Goal: Transaction & Acquisition: Obtain resource

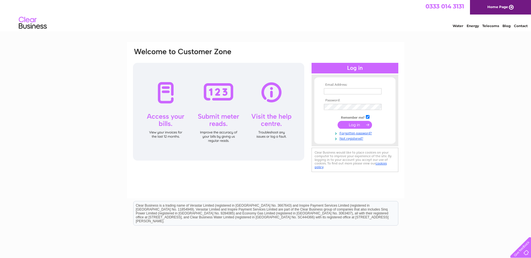
type input "accounts@mcdermottgroup.co.uk"
click at [352, 125] on input "submit" at bounding box center [354, 125] width 34 height 8
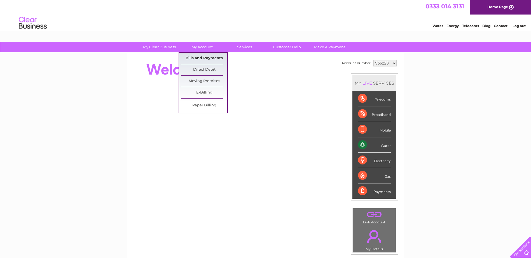
click at [209, 60] on link "Bills and Payments" at bounding box center [204, 58] width 46 height 11
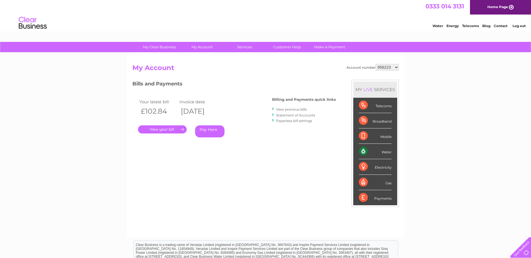
click at [171, 129] on link "." at bounding box center [162, 130] width 49 height 8
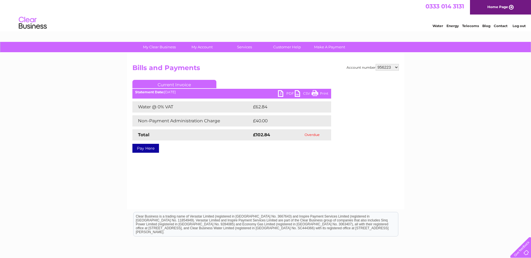
click at [283, 95] on link "PDF" at bounding box center [286, 94] width 17 height 8
click at [278, 71] on h2 "Bills and Payments" at bounding box center [265, 69] width 266 height 11
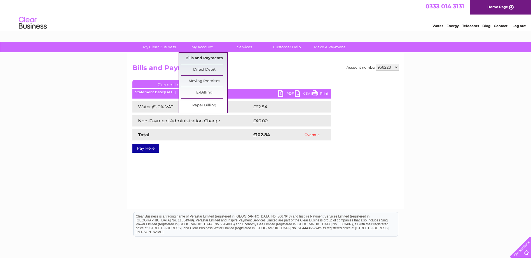
click at [202, 61] on link "Bills and Payments" at bounding box center [204, 58] width 46 height 11
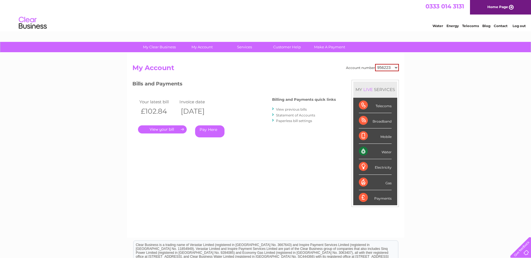
click at [296, 117] on link "Statement of Accounts" at bounding box center [295, 115] width 39 height 4
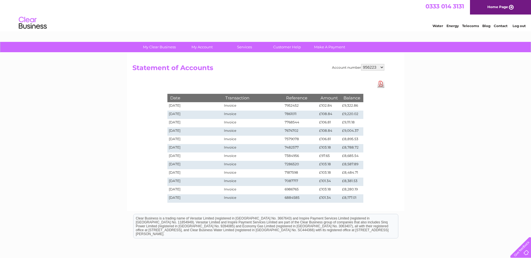
click at [379, 87] on link "Download Pdf" at bounding box center [380, 84] width 7 height 8
click at [260, 80] on div "Date Transaction Reference Amount Balance 04/08/2025 Invoice 7952452 £102.84 £9…" at bounding box center [265, 143] width 224 height 126
click at [180, 67] on h2 "Statement of Accounts" at bounding box center [258, 69] width 252 height 11
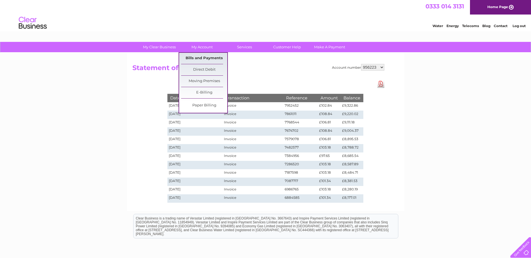
click at [206, 58] on link "Bills and Payments" at bounding box center [204, 58] width 46 height 11
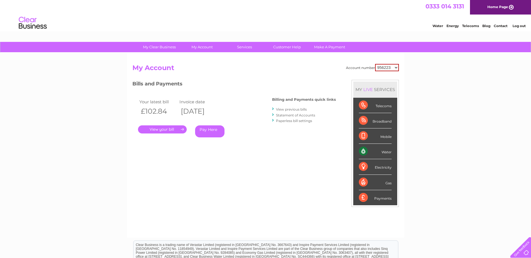
click at [303, 109] on link "View previous bills" at bounding box center [291, 109] width 31 height 4
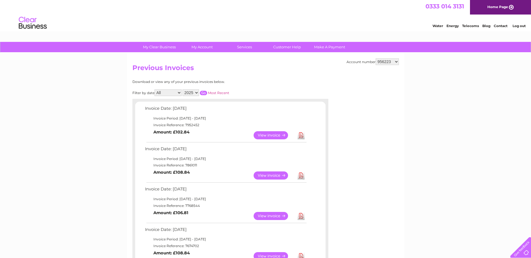
click at [191, 91] on select "2025 2024 2023 2022" at bounding box center [190, 92] width 17 height 7
select select "2022"
click at [183, 89] on select "2025 2024 2023 2022" at bounding box center [190, 92] width 17 height 7
click at [205, 93] on input "button" at bounding box center [203, 93] width 7 height 4
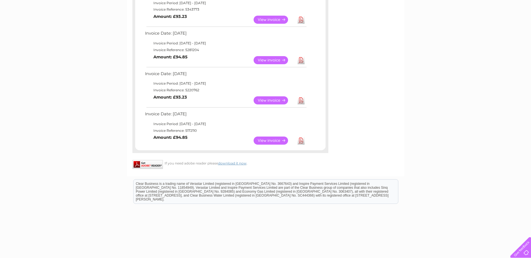
scroll to position [146, 0]
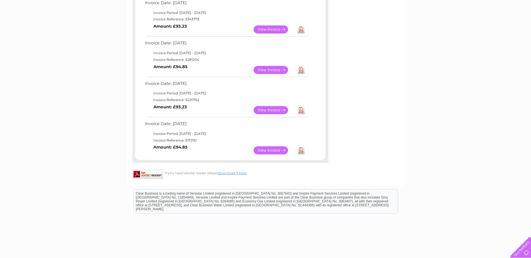
click at [125, 168] on div "My Clear Business Login Details My Details My Preferences Link Account My Accou…" at bounding box center [265, 89] width 531 height 386
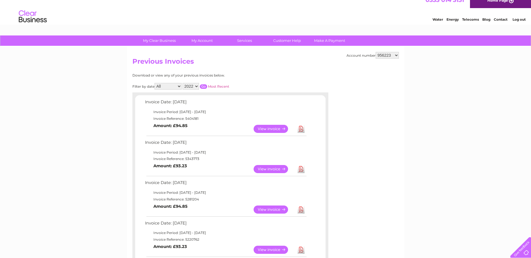
scroll to position [0, 0]
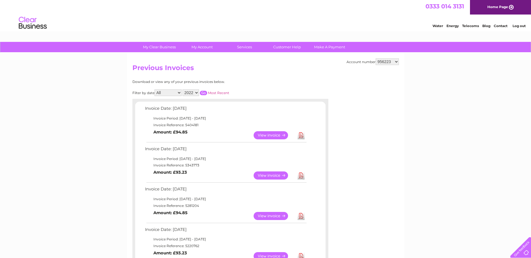
click at [109, 187] on div "My Clear Business Login Details My Details My Preferences Link Account My Accou…" at bounding box center [265, 235] width 531 height 386
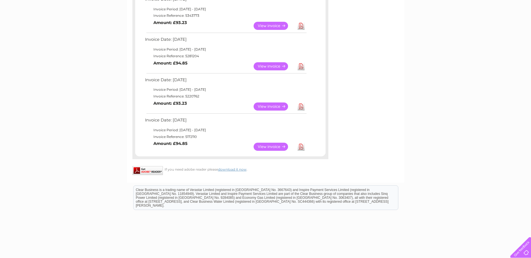
scroll to position [140, 0]
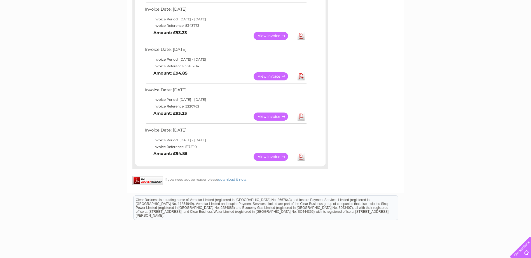
click at [273, 159] on link "View" at bounding box center [273, 157] width 41 height 8
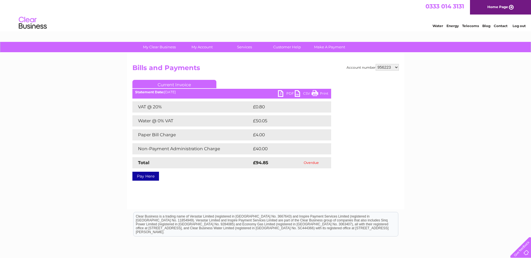
click at [282, 97] on link "PDF" at bounding box center [286, 94] width 17 height 8
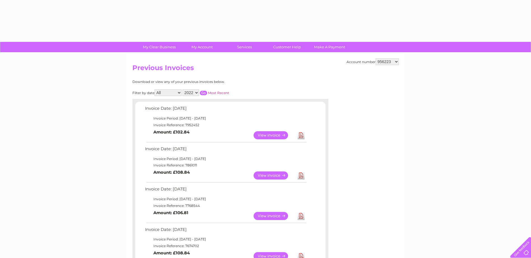
select select "2022"
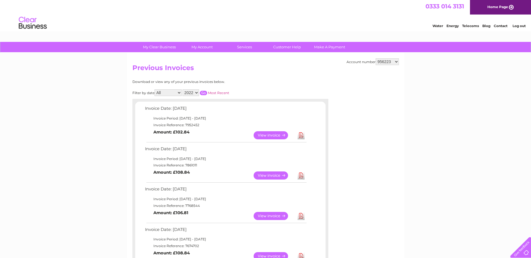
click at [188, 93] on select "2025 2024 2023 2022" at bounding box center [190, 92] width 17 height 7
click at [183, 89] on select "2025 2024 2023 2022" at bounding box center [190, 92] width 17 height 7
click at [205, 91] on input "button" at bounding box center [203, 93] width 7 height 4
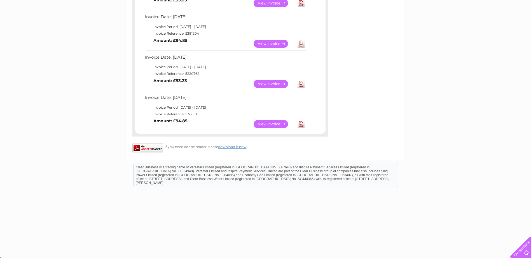
scroll to position [62, 0]
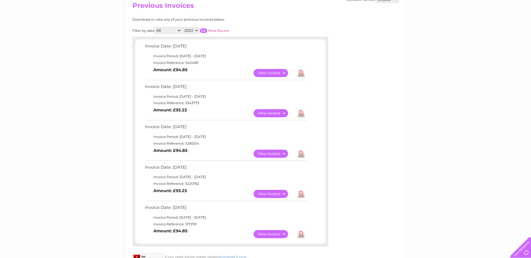
click at [275, 198] on link "View" at bounding box center [273, 194] width 41 height 8
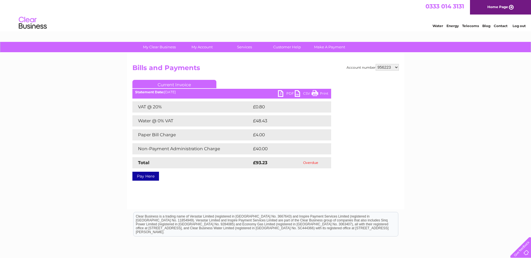
click at [279, 94] on link "PDF" at bounding box center [286, 94] width 17 height 8
click at [439, 172] on div "My Clear Business Login Details My Details My Preferences Link Account My Accou…" at bounding box center [265, 173] width 531 height 263
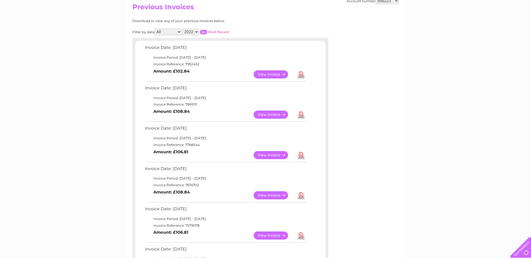
click at [204, 32] on input "button" at bounding box center [203, 32] width 7 height 4
click at [192, 30] on select "2025 2024 2023 2022" at bounding box center [190, 32] width 17 height 7
click at [183, 29] on select "2025 2024 2023 2022" at bounding box center [190, 32] width 17 height 7
click at [204, 32] on input "button" at bounding box center [203, 32] width 7 height 4
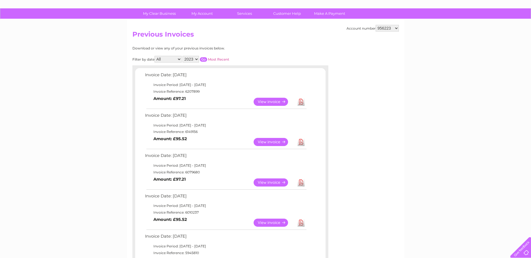
scroll to position [33, 0]
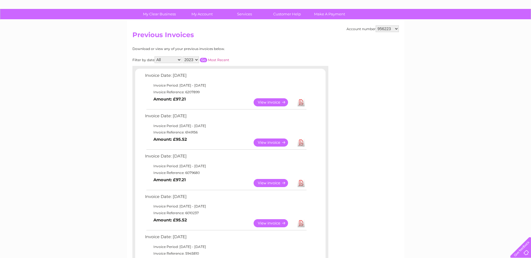
click at [192, 59] on select "2025 2024 2023 2022" at bounding box center [190, 59] width 17 height 7
click at [183, 56] on select "2025 2024 2023 2022" at bounding box center [190, 59] width 17 height 7
click at [204, 59] on input "button" at bounding box center [203, 60] width 7 height 4
click at [194, 61] on select "2025 2024 2023 2022" at bounding box center [190, 59] width 17 height 7
click at [183, 56] on select "2025 2024 2023 2022" at bounding box center [190, 59] width 17 height 7
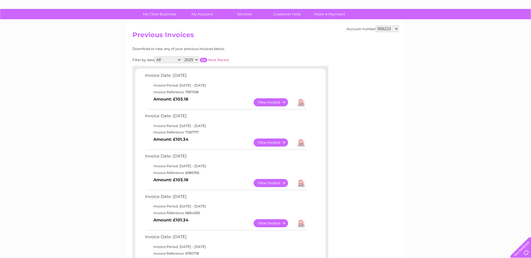
click at [203, 60] on input "button" at bounding box center [203, 60] width 7 height 4
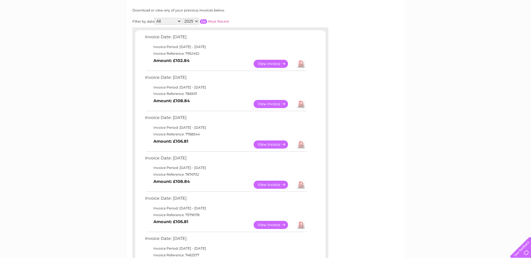
scroll to position [44, 0]
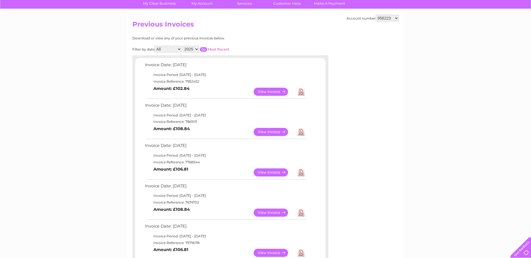
click at [191, 51] on select "2025 2024 2023 2022" at bounding box center [190, 49] width 17 height 7
select select "2022"
click at [183, 46] on select "2025 2024 2023 2022" at bounding box center [190, 49] width 17 height 7
click at [204, 51] on input "button" at bounding box center [203, 49] width 7 height 4
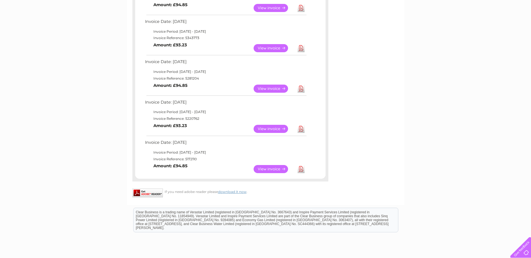
scroll to position [100, 0]
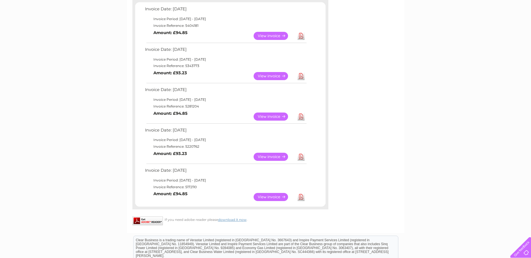
click at [386, 126] on div "Account number 956223 1061076 1107747 3025470 3025472 3025474 3025478 3025480 3…" at bounding box center [265, 93] width 277 height 280
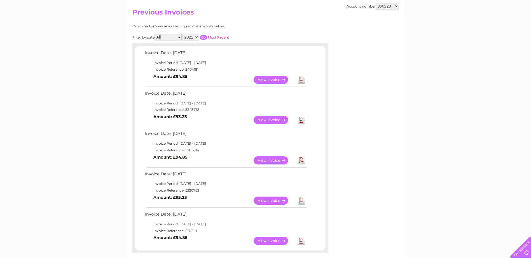
scroll to position [0, 0]
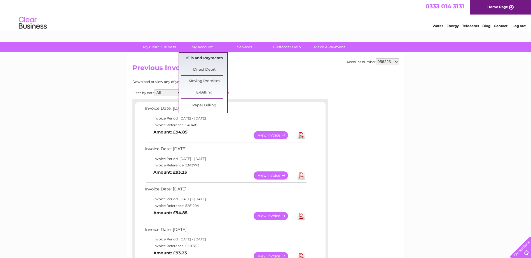
click at [206, 59] on link "Bills and Payments" at bounding box center [204, 58] width 46 height 11
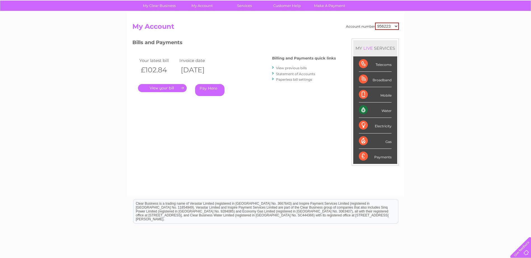
scroll to position [79, 0]
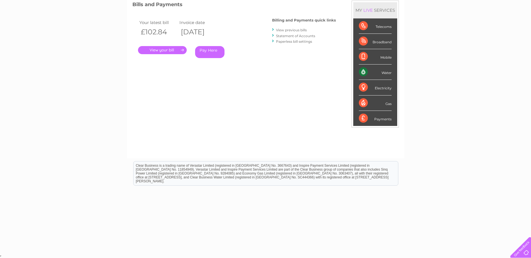
click at [293, 75] on div "Account number 956223 1061076 1107747 3025470 3025472 3025474 3025478 3025480 3…" at bounding box center [265, 69] width 266 height 168
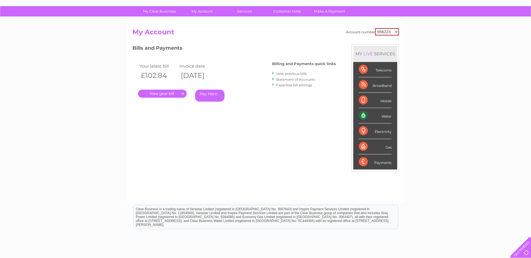
scroll to position [0, 0]
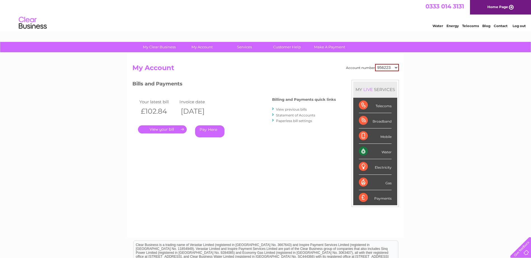
click at [289, 116] on link "Statement of Accounts" at bounding box center [295, 115] width 39 height 4
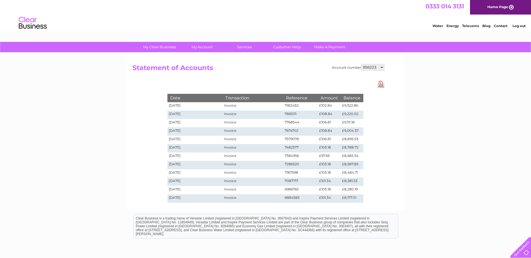
click at [373, 70] on select "956223 1061076 1107747 3025470 3025472 3025474 3025478 3025480 3025481 3025484 …" at bounding box center [372, 67] width 23 height 7
